Goal: Navigation & Orientation: Find specific page/section

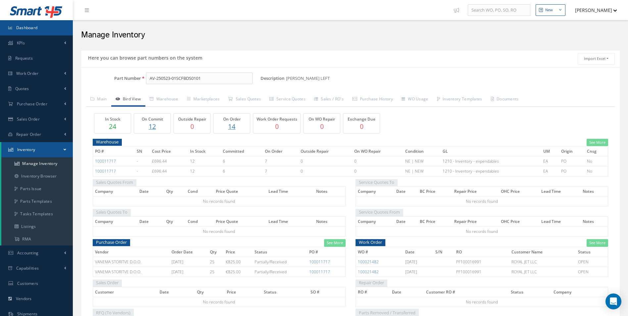
click at [20, 22] on link "Dashboard" at bounding box center [36, 27] width 73 height 15
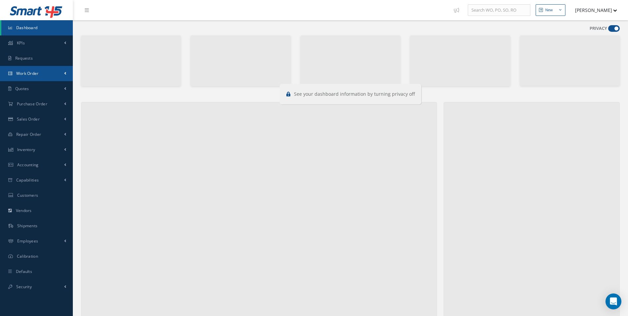
click at [65, 79] on link "Work Order" at bounding box center [36, 73] width 73 height 15
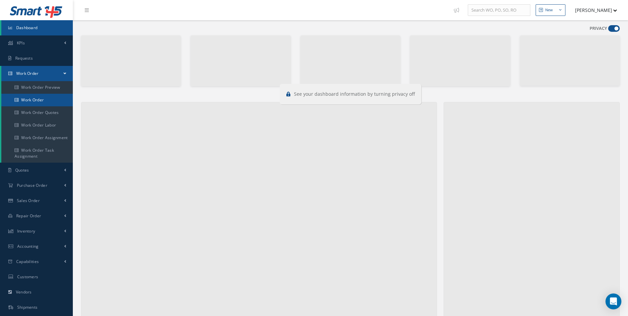
click at [48, 99] on link "Work Order" at bounding box center [36, 100] width 71 height 13
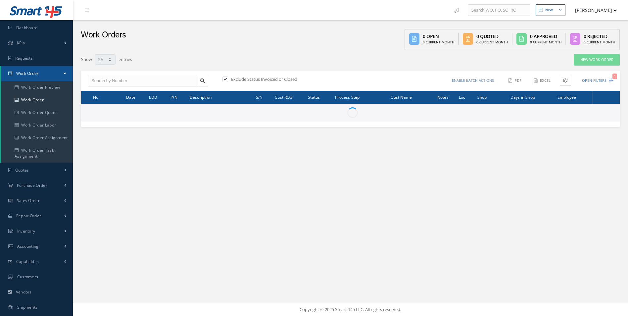
select select "25"
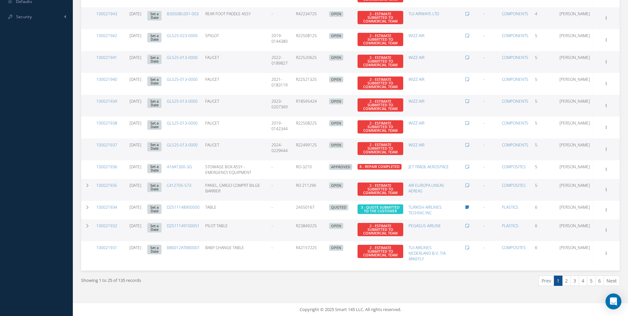
scroll to position [365, 0]
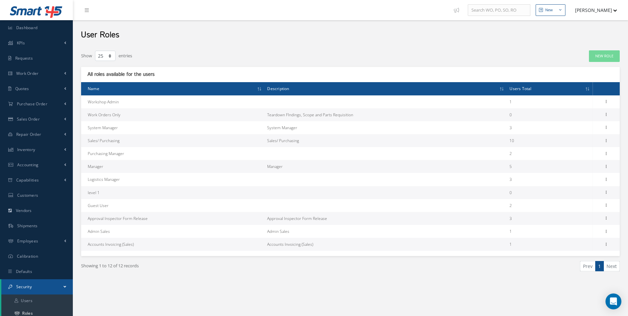
select select "25"
click at [49, 32] on link "Dashboard" at bounding box center [36, 27] width 73 height 15
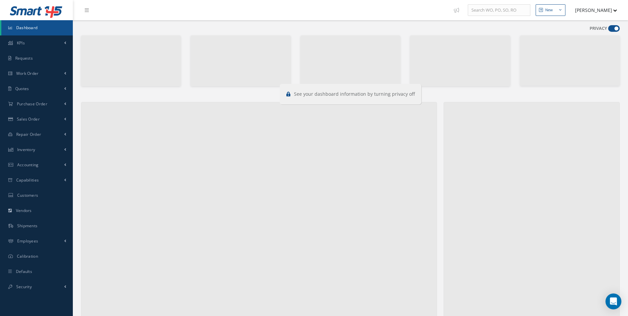
click at [610, 27] on span at bounding box center [614, 28] width 12 height 7
click at [608, 30] on input "checkbox" at bounding box center [608, 30] width 0 height 0
